Goal: Information Seeking & Learning: Learn about a topic

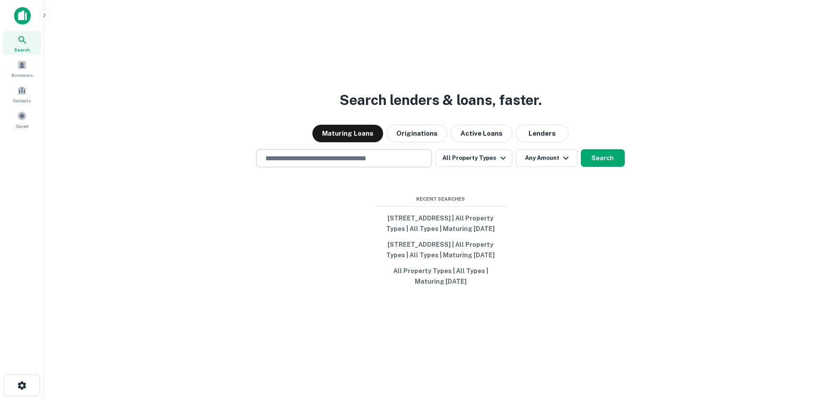
click at [358, 153] on input "text" at bounding box center [344, 158] width 168 height 10
click at [386, 153] on input "text" at bounding box center [344, 158] width 168 height 10
type input "**********"
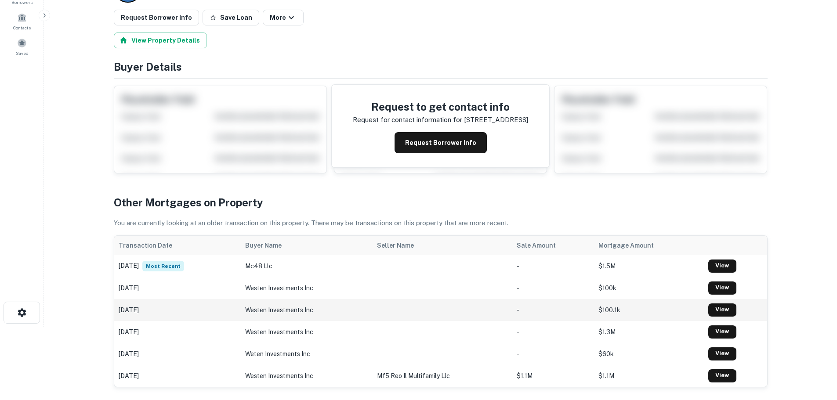
scroll to position [88, 0]
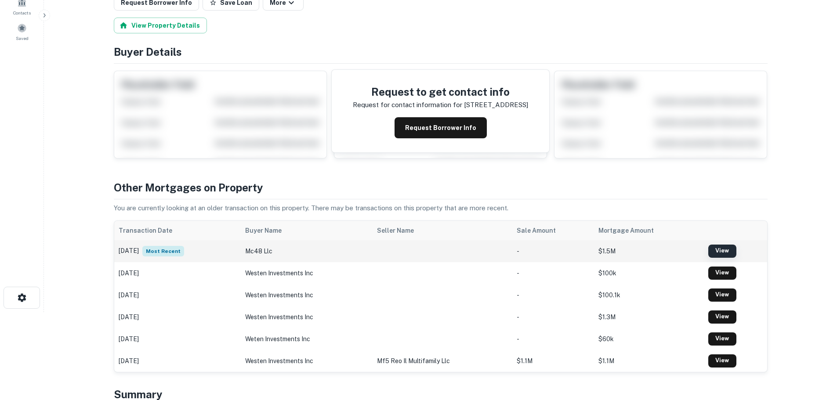
click at [731, 250] on link "View" at bounding box center [723, 251] width 28 height 13
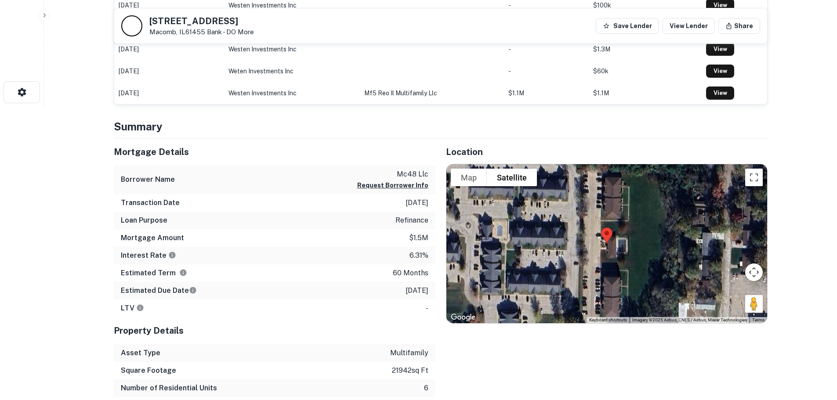
scroll to position [308, 0]
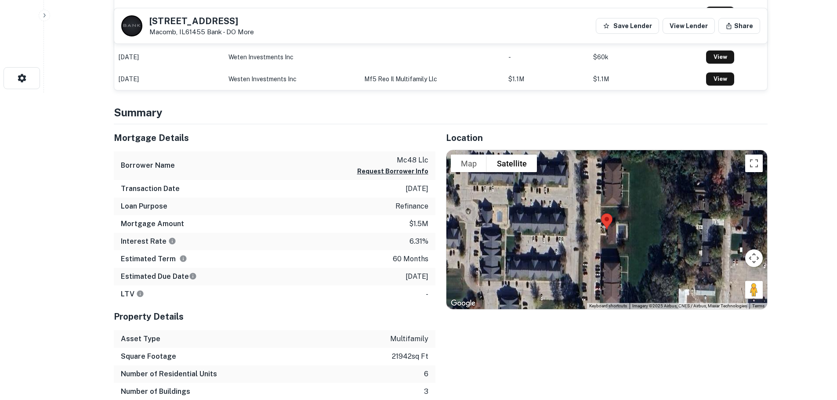
click at [170, 244] on icon "The interest rates displayed on the website are for informational purposes only…" at bounding box center [172, 241] width 7 height 7
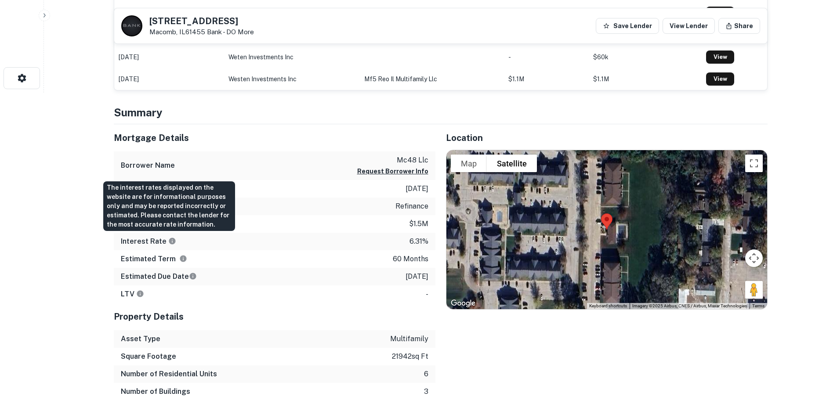
click at [170, 244] on icon "The interest rates displayed on the website are for informational purposes only…" at bounding box center [172, 241] width 7 height 7
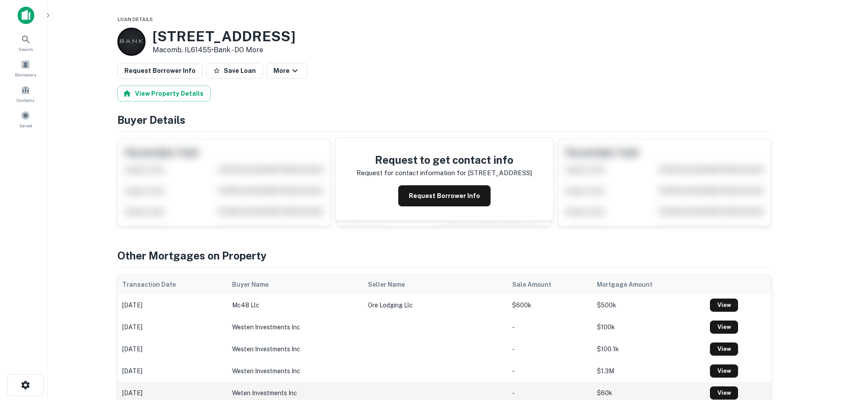
scroll to position [0, 0]
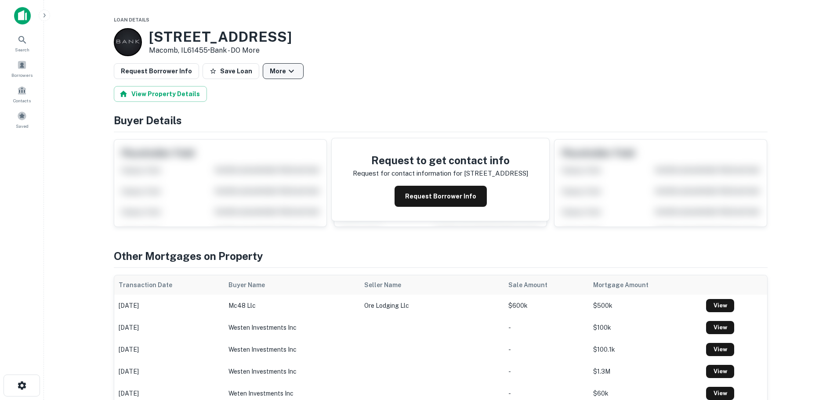
click at [286, 71] on icon "button" at bounding box center [291, 71] width 11 height 11
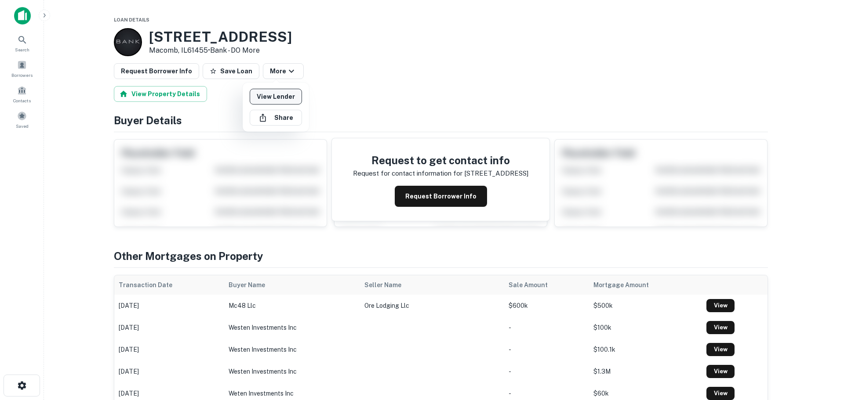
click at [280, 99] on link "View Lender" at bounding box center [276, 97] width 52 height 16
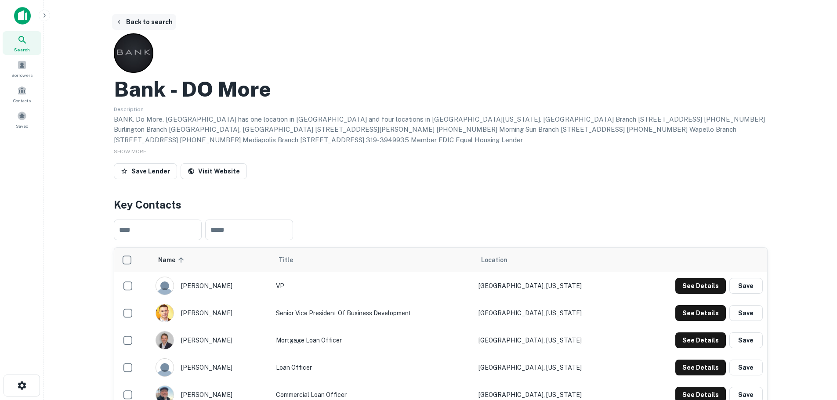
click at [146, 16] on button "Back to search" at bounding box center [144, 22] width 64 height 16
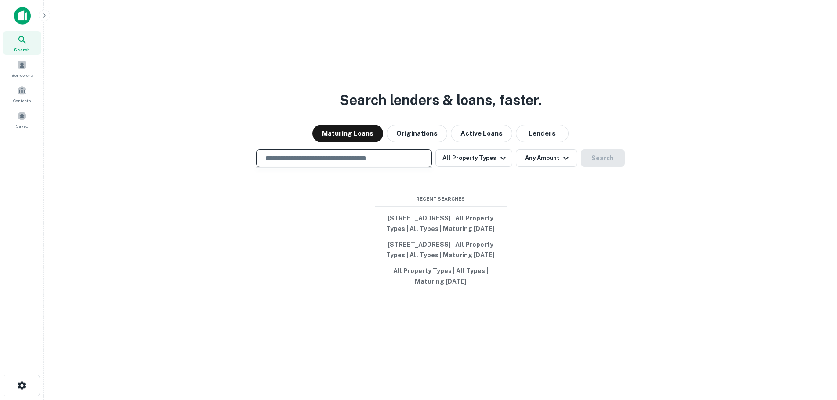
click at [354, 153] on input "text" at bounding box center [344, 158] width 168 height 10
click at [342, 153] on input "text" at bounding box center [344, 158] width 168 height 10
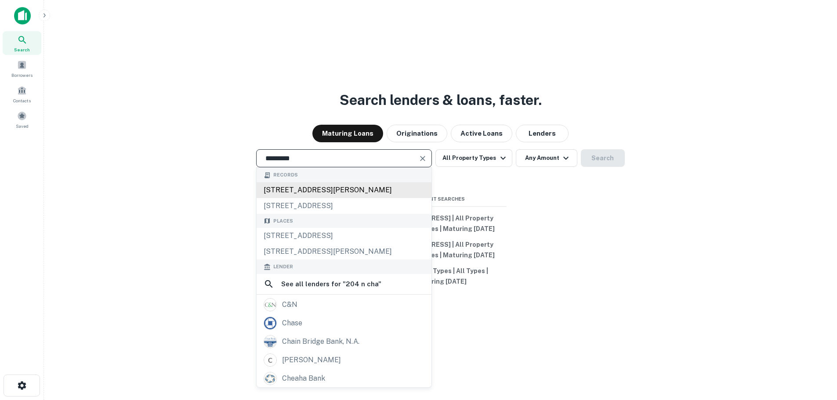
type input "**********"
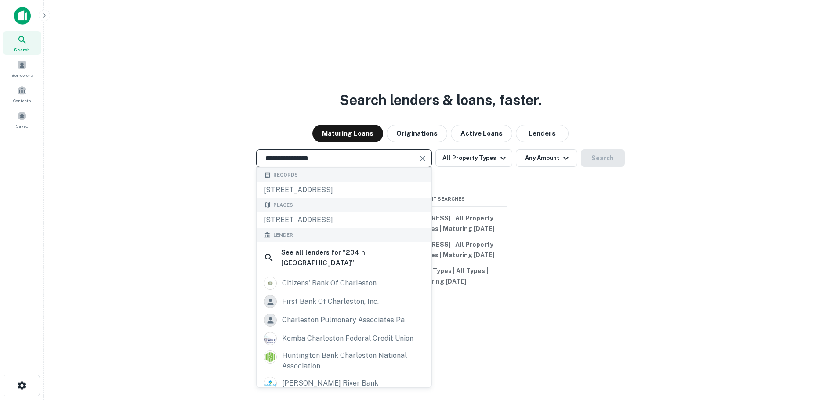
click at [339, 153] on input "**********" at bounding box center [337, 158] width 155 height 10
click at [539, 125] on button "Lenders" at bounding box center [542, 134] width 53 height 18
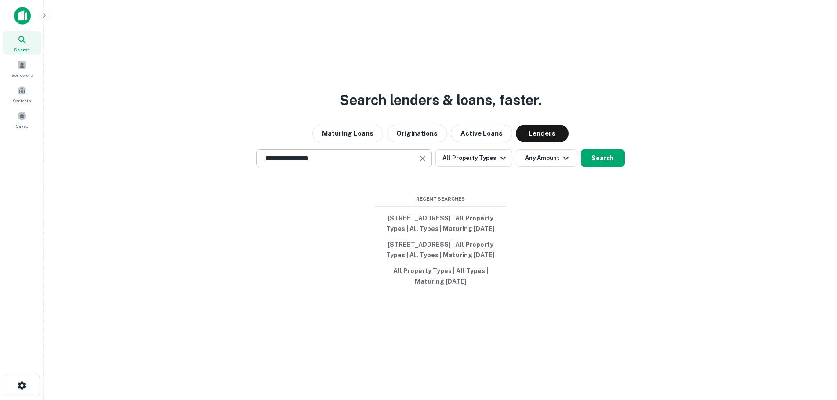
click at [367, 153] on input "**********" at bounding box center [337, 158] width 155 height 10
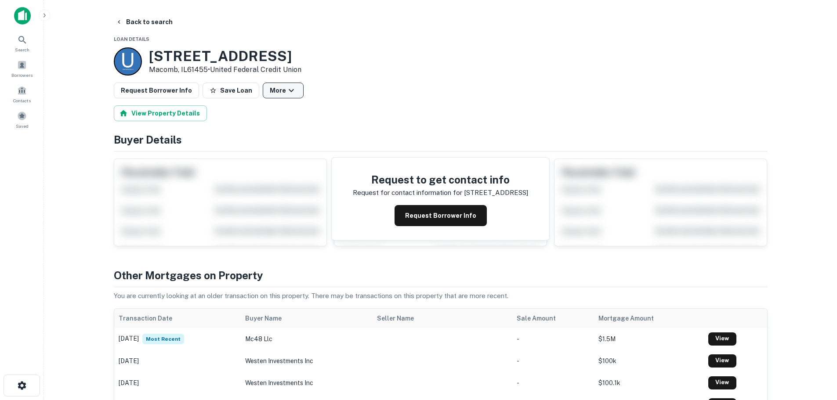
click at [263, 94] on button "More" at bounding box center [283, 91] width 41 height 16
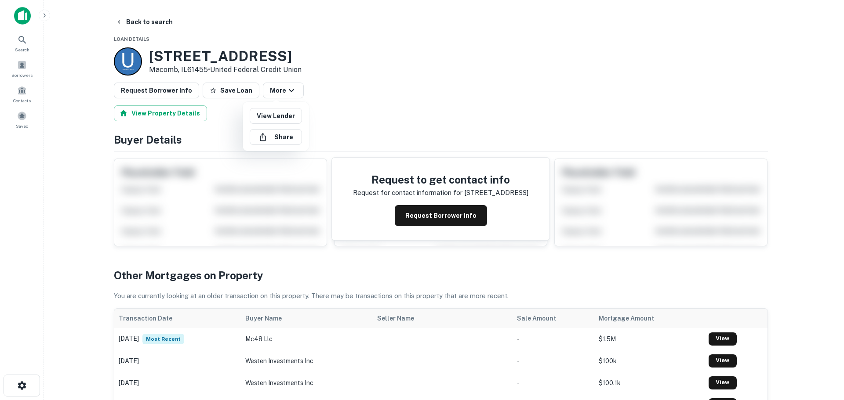
click at [140, 20] on div at bounding box center [422, 200] width 844 height 400
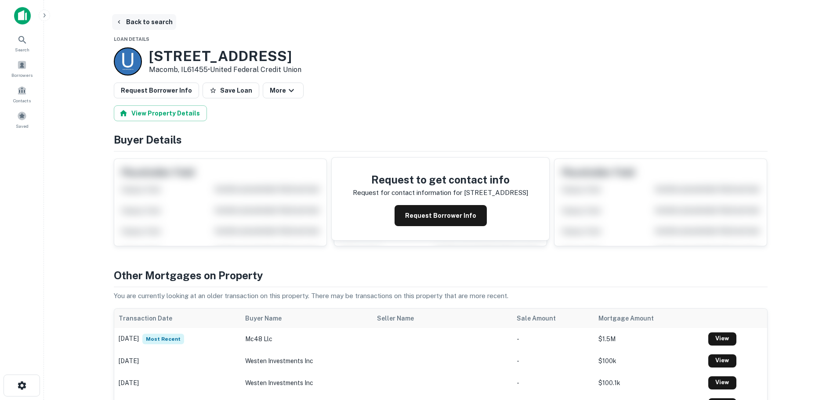
click at [145, 20] on button "Back to search" at bounding box center [144, 22] width 64 height 16
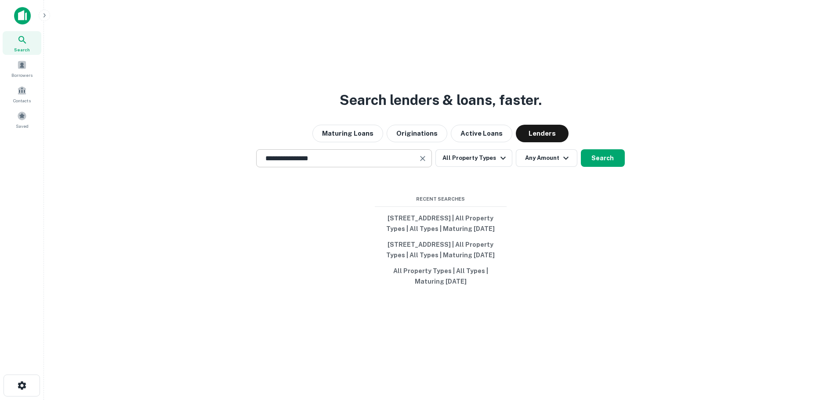
click at [327, 153] on input "**********" at bounding box center [337, 158] width 155 height 10
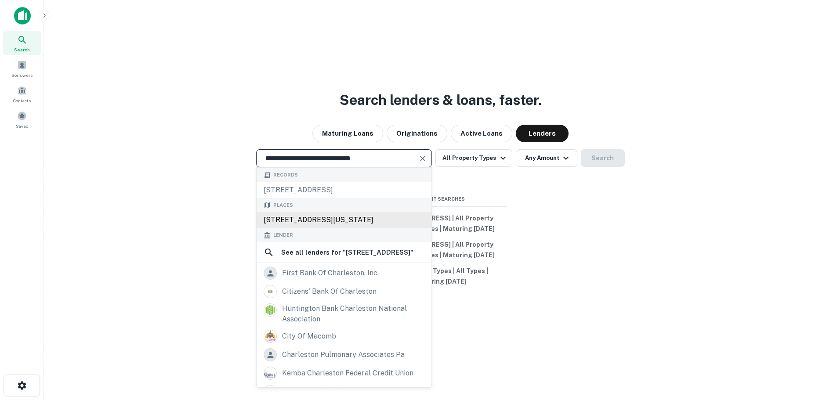
click at [392, 212] on div "[STREET_ADDRESS][US_STATE]" at bounding box center [344, 220] width 175 height 16
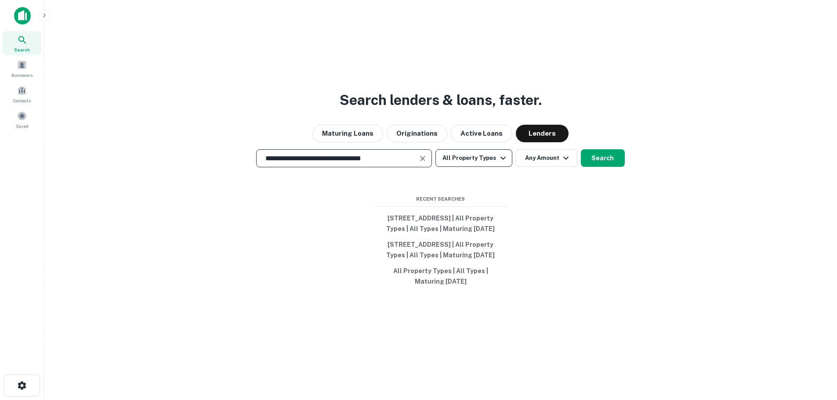
click at [500, 153] on icon "button" at bounding box center [503, 158] width 11 height 11
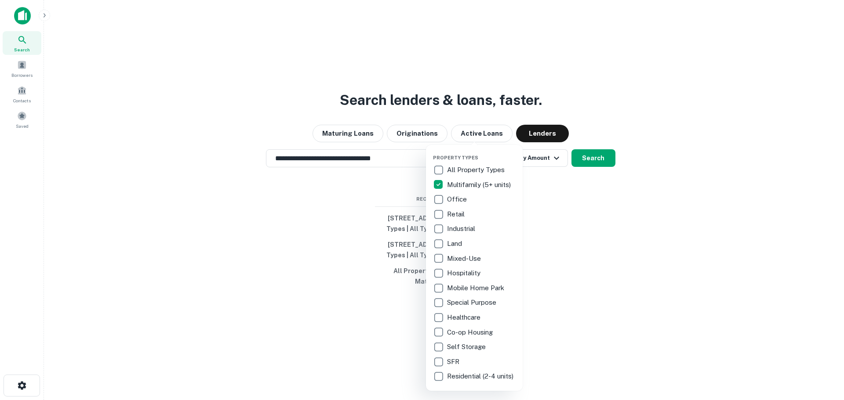
click at [586, 150] on div at bounding box center [422, 200] width 844 height 400
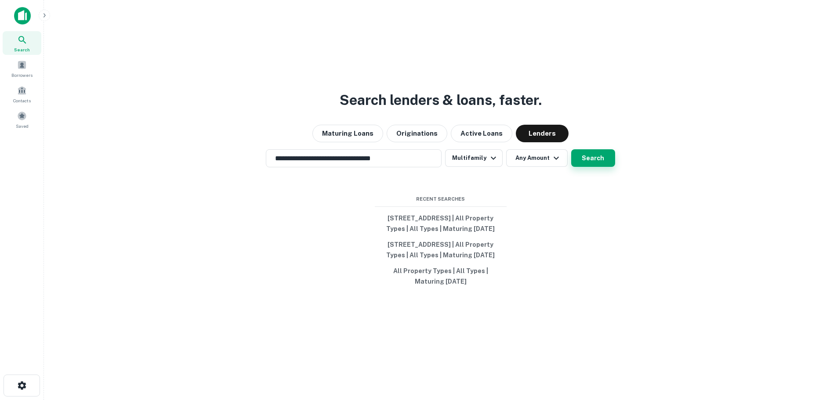
click at [602, 149] on button "Search" at bounding box center [593, 158] width 44 height 18
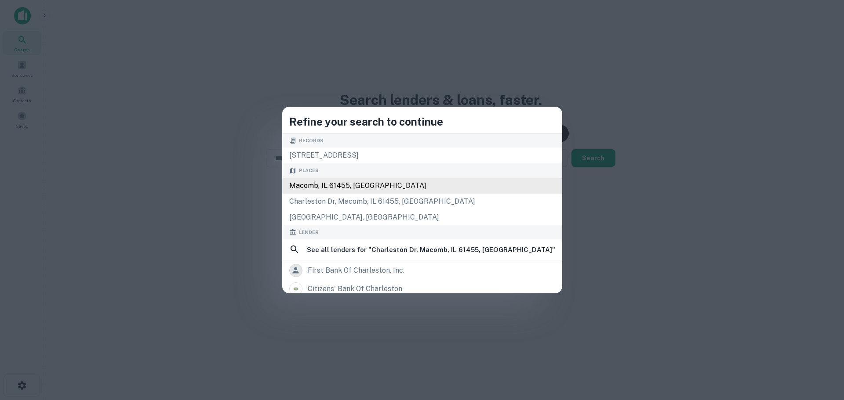
click at [415, 187] on div "Macomb, IL 61455, [GEOGRAPHIC_DATA]" at bounding box center [422, 186] width 280 height 16
type input "**********"
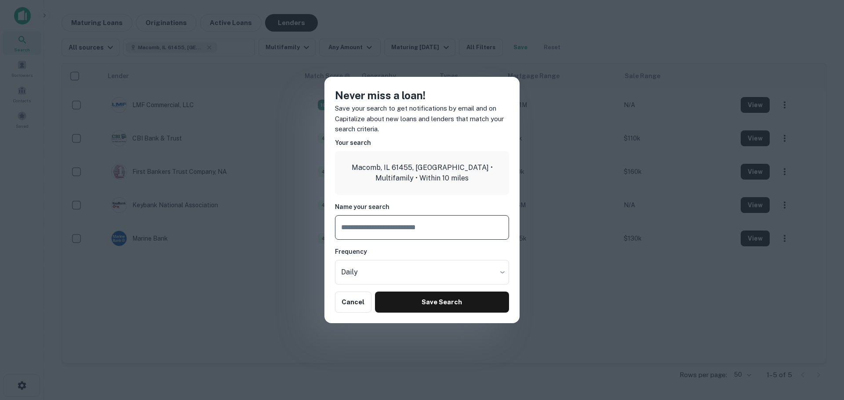
click at [402, 224] on input "text" at bounding box center [422, 227] width 174 height 25
type input "**********"
click at [419, 272] on body "**********" at bounding box center [422, 200] width 844 height 400
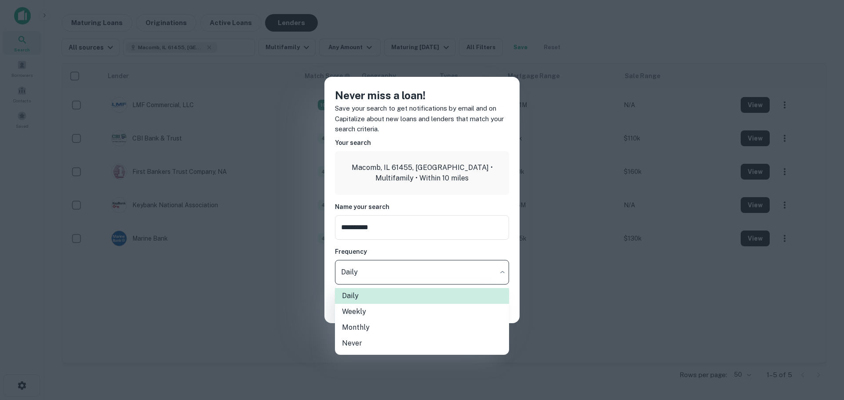
click at [406, 251] on div at bounding box center [422, 200] width 844 height 400
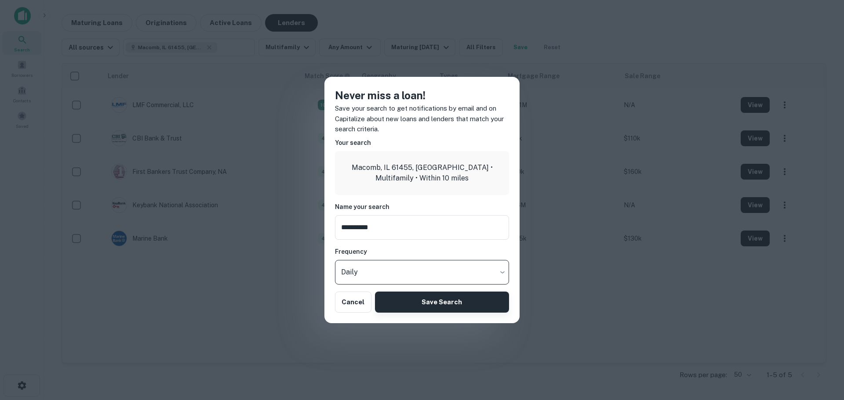
click at [428, 303] on button "Save Search" at bounding box center [442, 302] width 134 height 21
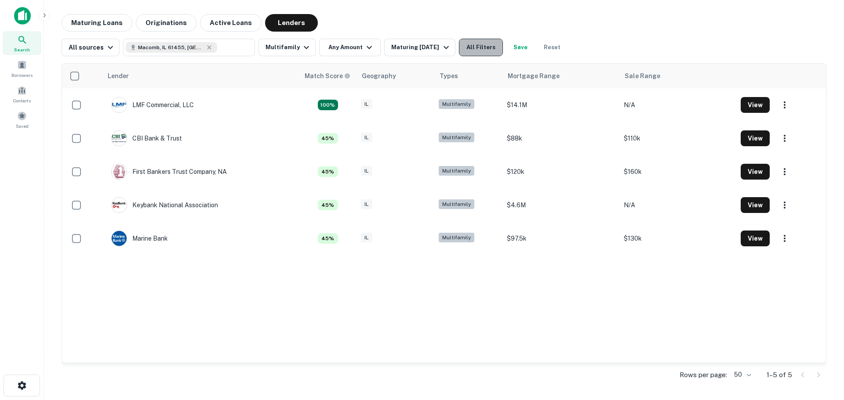
click at [470, 47] on button "All Filters" at bounding box center [481, 48] width 44 height 18
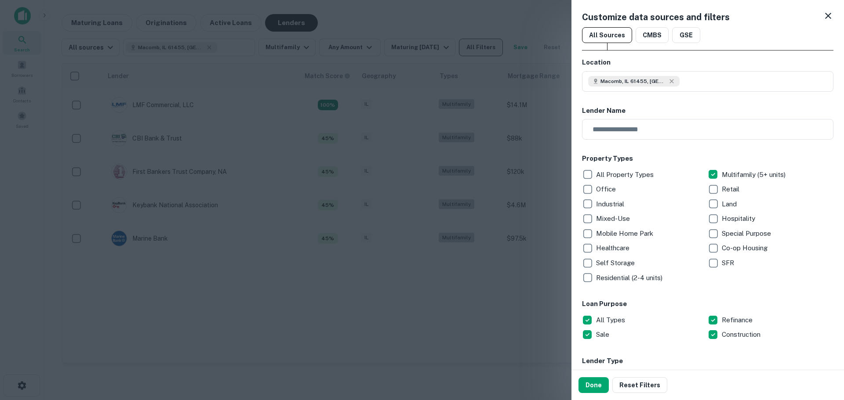
click at [470, 47] on div at bounding box center [422, 200] width 844 height 400
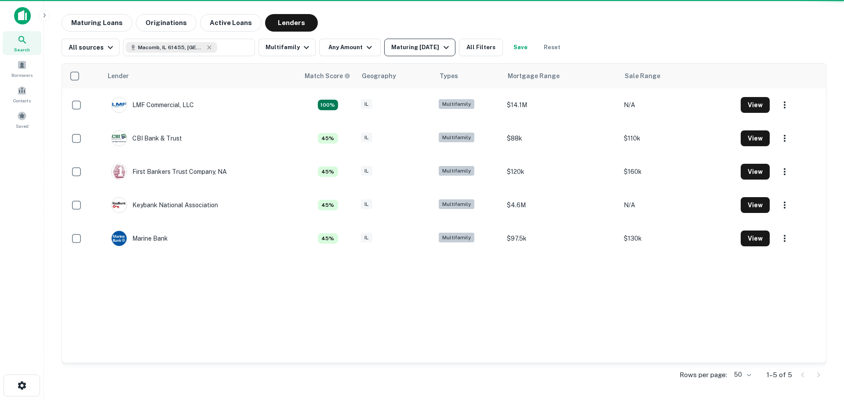
click at [441, 45] on icon "button" at bounding box center [446, 47] width 11 height 11
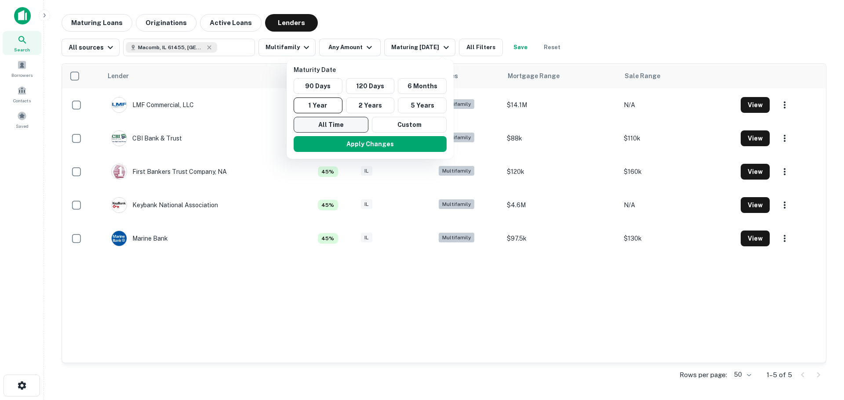
click at [350, 125] on button "All Time" at bounding box center [331, 125] width 75 height 16
click at [373, 145] on button "Apply Changes" at bounding box center [370, 144] width 153 height 16
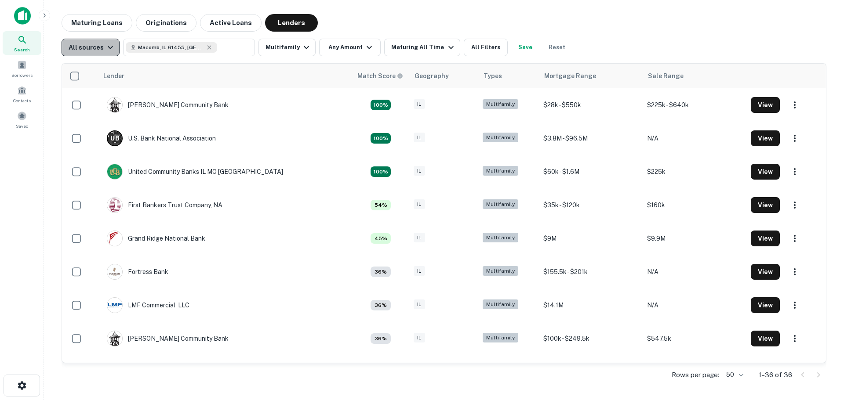
click at [105, 45] on icon "button" at bounding box center [110, 47] width 11 height 11
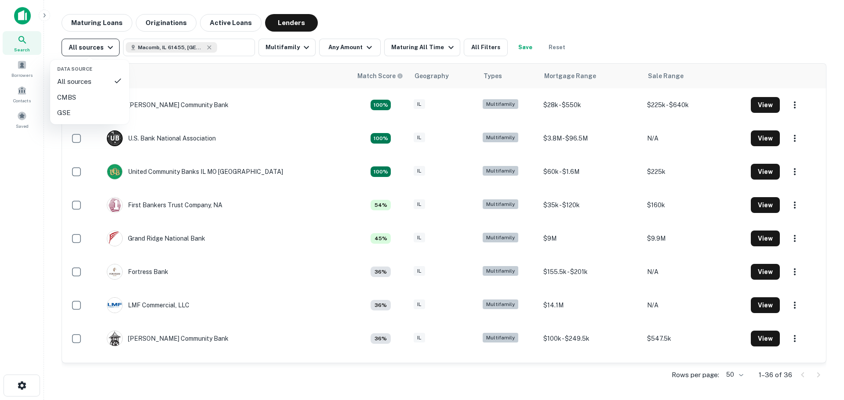
click at [103, 45] on div at bounding box center [422, 200] width 844 height 400
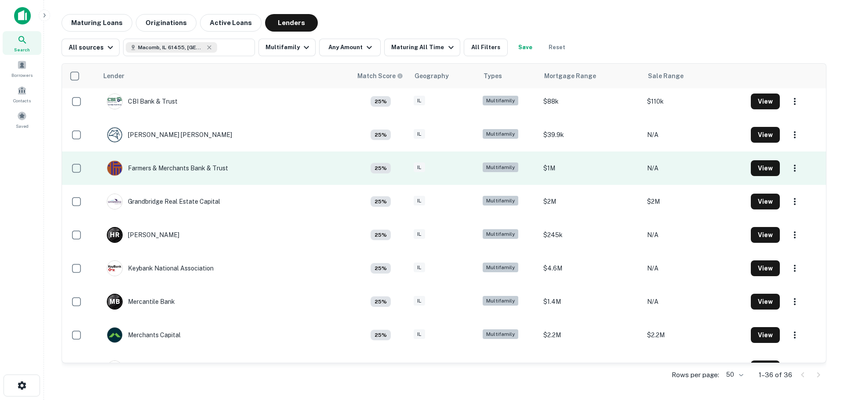
scroll to position [659, 0]
